Goal: Task Accomplishment & Management: Use online tool/utility

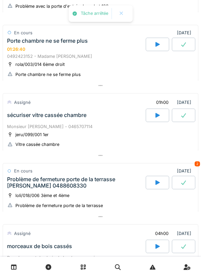
click at [119, 58] on div "0492423152 - Madame [PERSON_NAME]" at bounding box center [100, 56] width 187 height 6
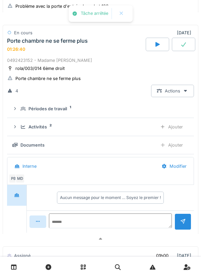
scroll to position [94, 0]
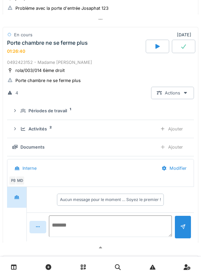
click at [98, 224] on textarea at bounding box center [110, 225] width 123 height 21
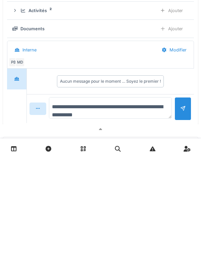
type textarea "**********"
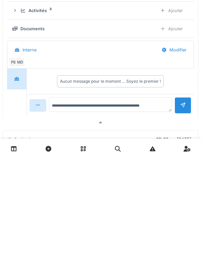
click at [189, 225] on div at bounding box center [183, 223] width 17 height 16
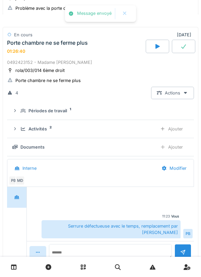
click at [174, 130] on div "Ajouter" at bounding box center [172, 129] width 34 height 12
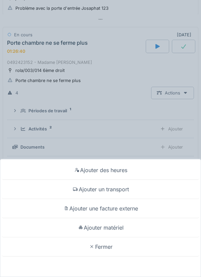
click at [122, 227] on div "Ajouter matériel" at bounding box center [101, 227] width 198 height 19
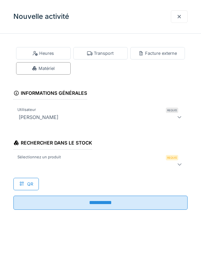
click at [108, 166] on div at bounding box center [89, 164] width 147 height 8
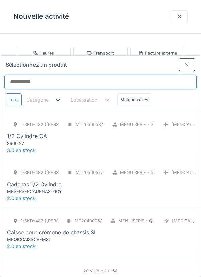
click at [106, 75] on input "Sélectionnez un produit" at bounding box center [100, 82] width 193 height 14
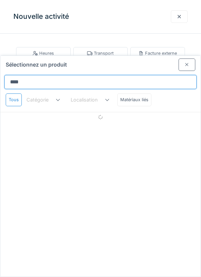
type input "*****"
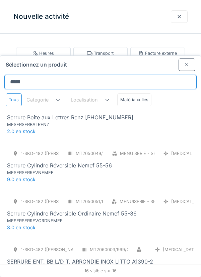
scroll to position [440, 0]
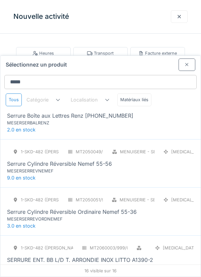
click at [124, 195] on div "1-SKD-482 (PAUL) MT2050051/999/007 Menuiserie - Serrurerie [MEDICAL_DATA] Serru…" at bounding box center [100, 207] width 187 height 28
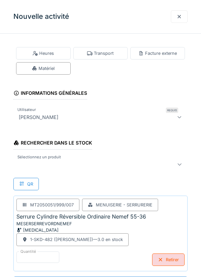
scroll to position [0, 0]
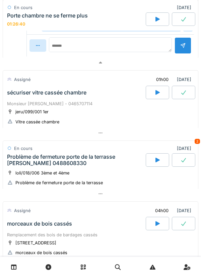
scroll to position [373, 0]
click at [155, 99] on div at bounding box center [158, 92] width 24 height 13
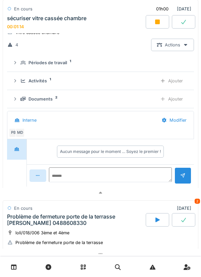
scroll to position [416, 0]
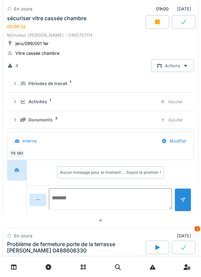
click at [95, 198] on textarea at bounding box center [110, 198] width 123 height 21
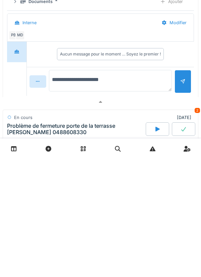
type textarea "**********"
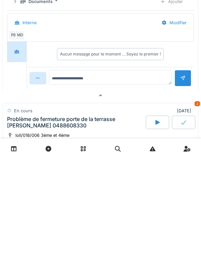
click at [182, 199] on div at bounding box center [183, 196] width 5 height 6
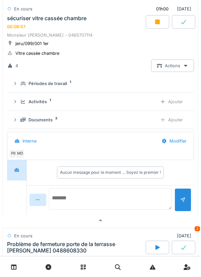
click at [97, 196] on textarea at bounding box center [110, 198] width 123 height 21
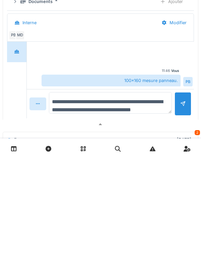
scroll to position [8, 0]
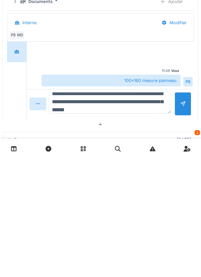
type textarea "**********"
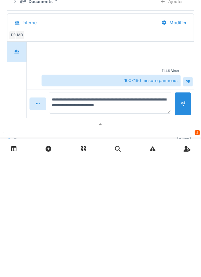
click at [180, 228] on div at bounding box center [183, 221] width 17 height 23
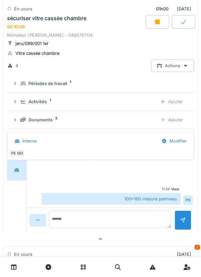
scroll to position [0, 0]
